Goal: Information Seeking & Learning: Learn about a topic

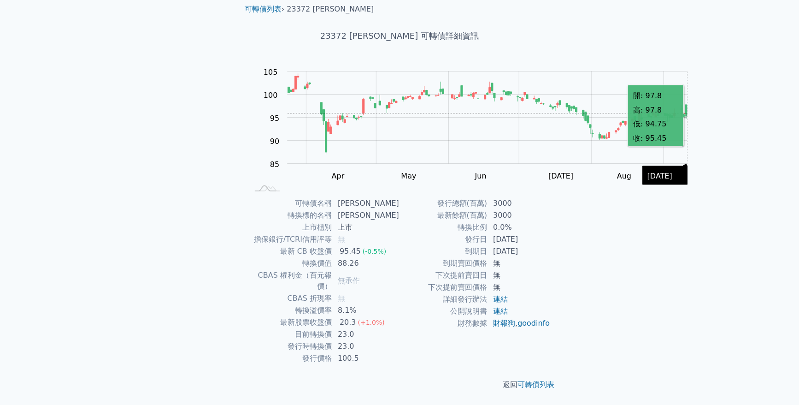
scroll to position [171, 0]
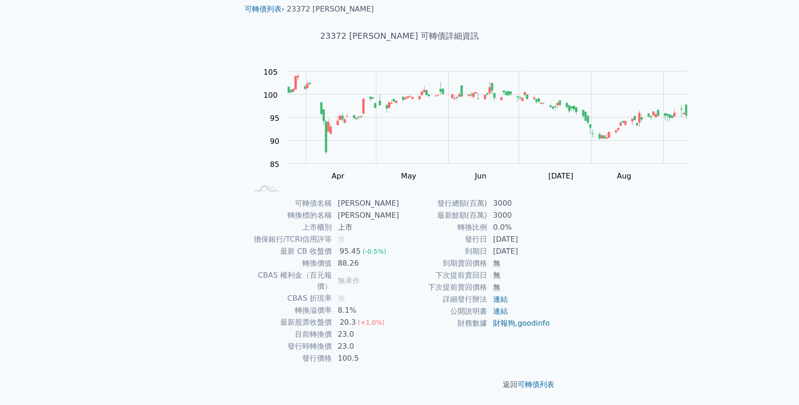
click at [562, 241] on div "可轉債名稱 旺宏二 轉換標的名稱 旺宏 上市櫃別 上市 擔保銀行/TCRI信用評等 無 最新 CB 收盤價 95.45 (-0.5%) 轉換價值 88.26 …" at bounding box center [399, 280] width 324 height 167
click at [63, 172] on div "可轉債列表 財務數據 可轉債列表 財務數據 登入／註冊 登入／註冊 可轉債列表 › 23372 旺宏二 23372 旺宏二 可轉債詳細資訊 Zoom Out …" at bounding box center [399, 186] width 799 height 438
click at [706, 160] on div "可轉債列表 財務數據 可轉債列表 財務數據 登入／註冊 登入／註冊 可轉債列表 › 23372 旺宏二 23372 旺宏二 可轉債詳細資訊 Zoom Out …" at bounding box center [399, 186] width 799 height 438
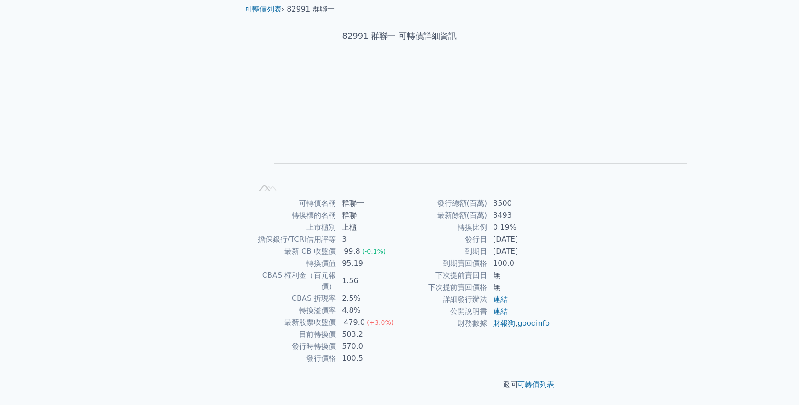
scroll to position [78, 0]
click at [779, 227] on div "可轉債列表 財務數據 可轉債列表 財務數據 登入／註冊 登入／註冊 可轉債列表 › 82991 群聯一 82991 群聯一 可轉債詳細資訊 Zoom Out …" at bounding box center [399, 186] width 799 height 438
